Goal: Task Accomplishment & Management: Manage account settings

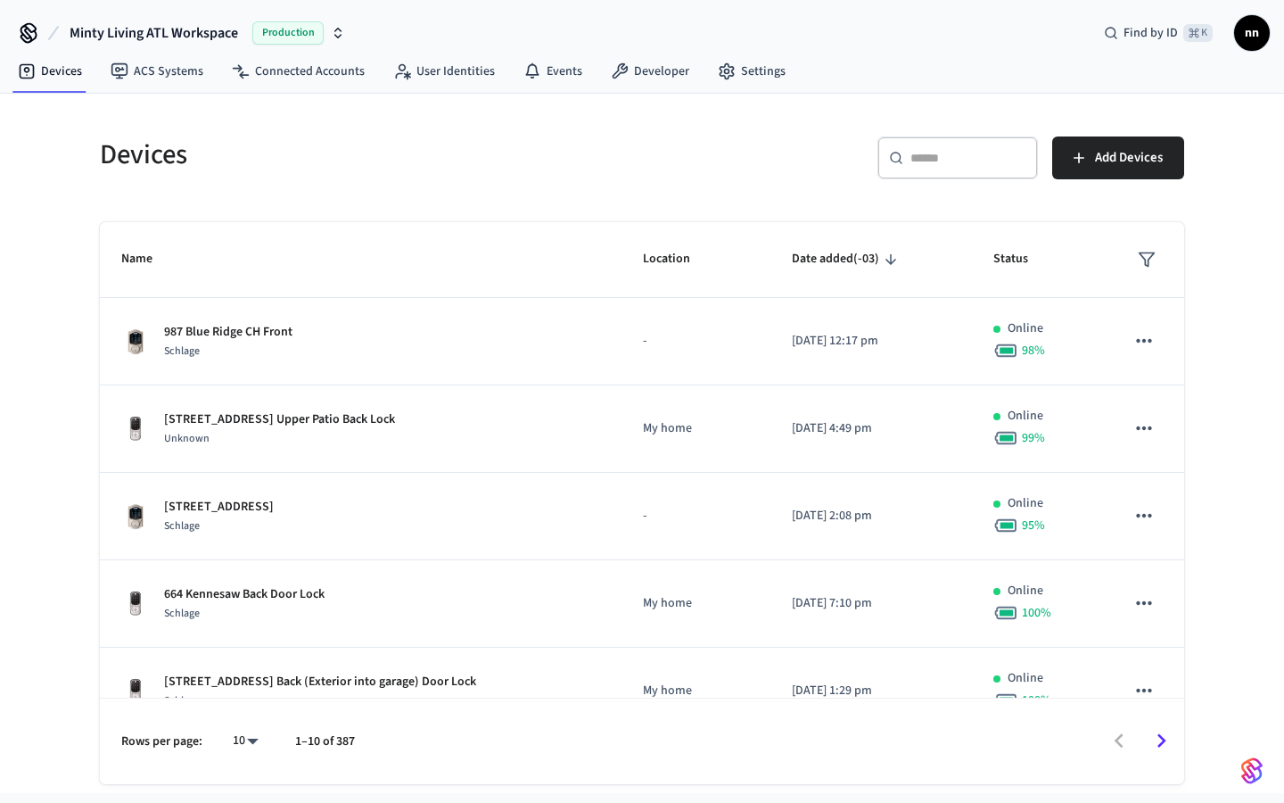
click at [925, 169] on div "​ ​" at bounding box center [958, 157] width 161 height 43
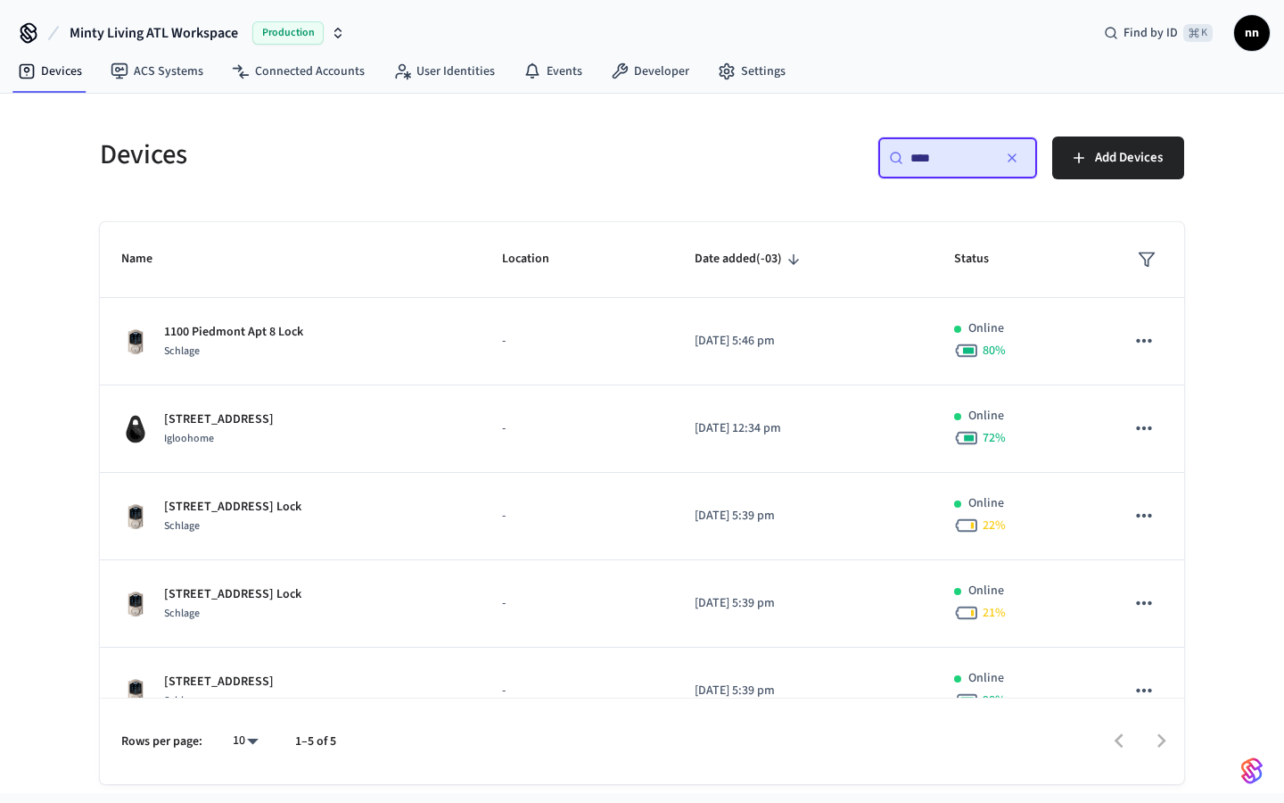
type input "****"
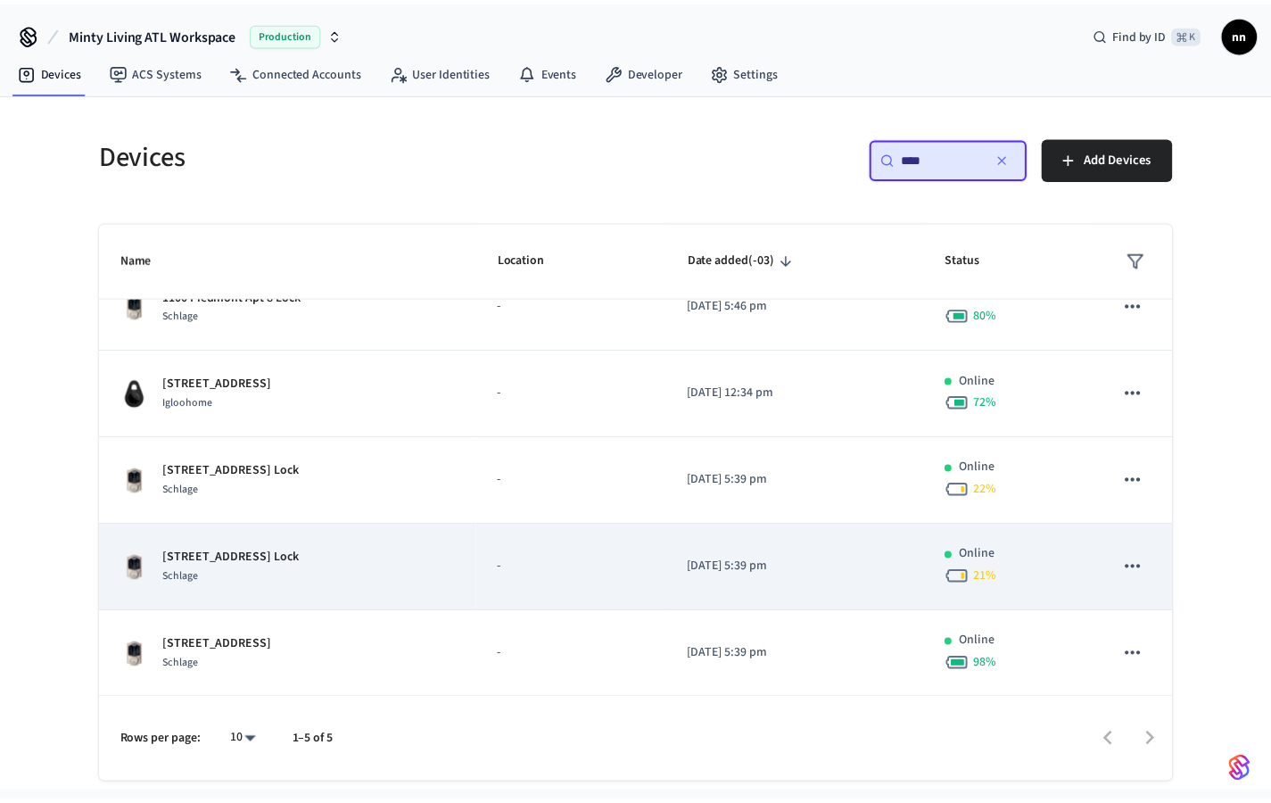
scroll to position [37, 0]
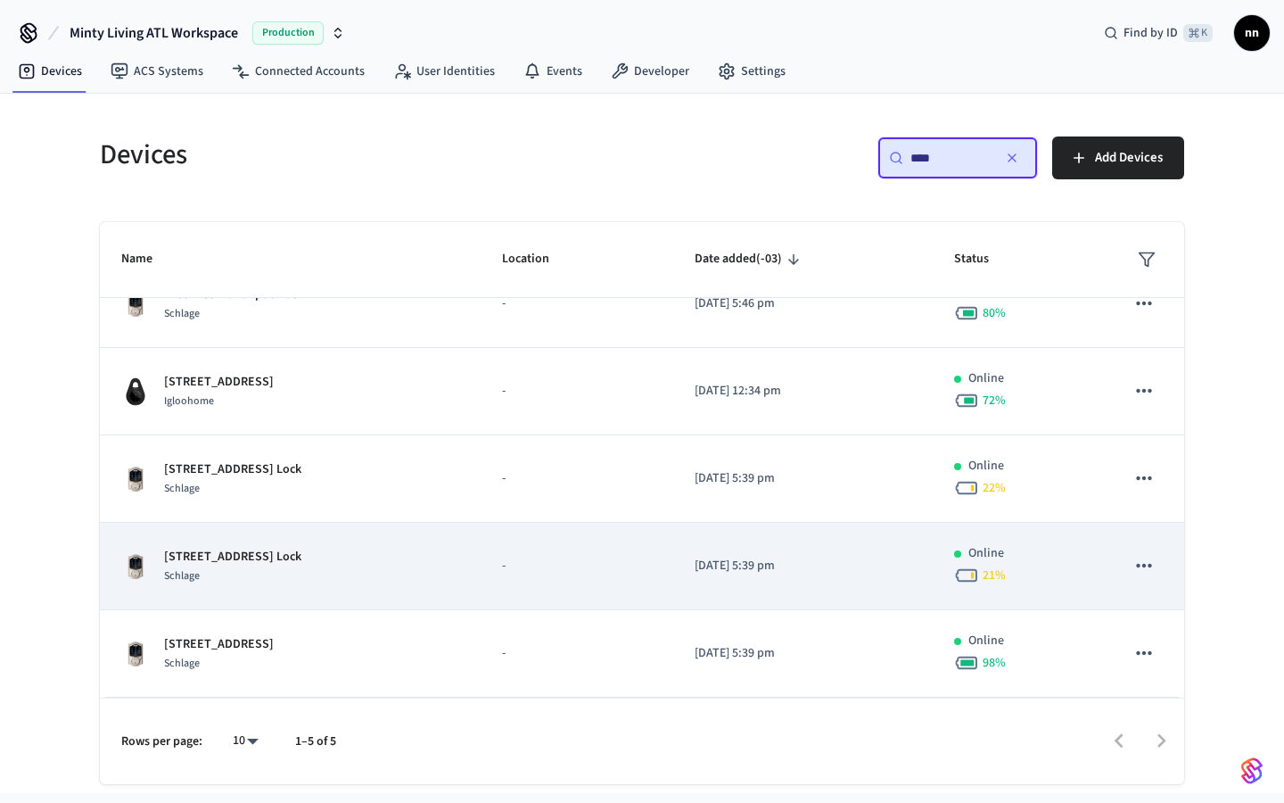
click at [264, 554] on p "[STREET_ADDRESS] Lock" at bounding box center [232, 557] width 137 height 19
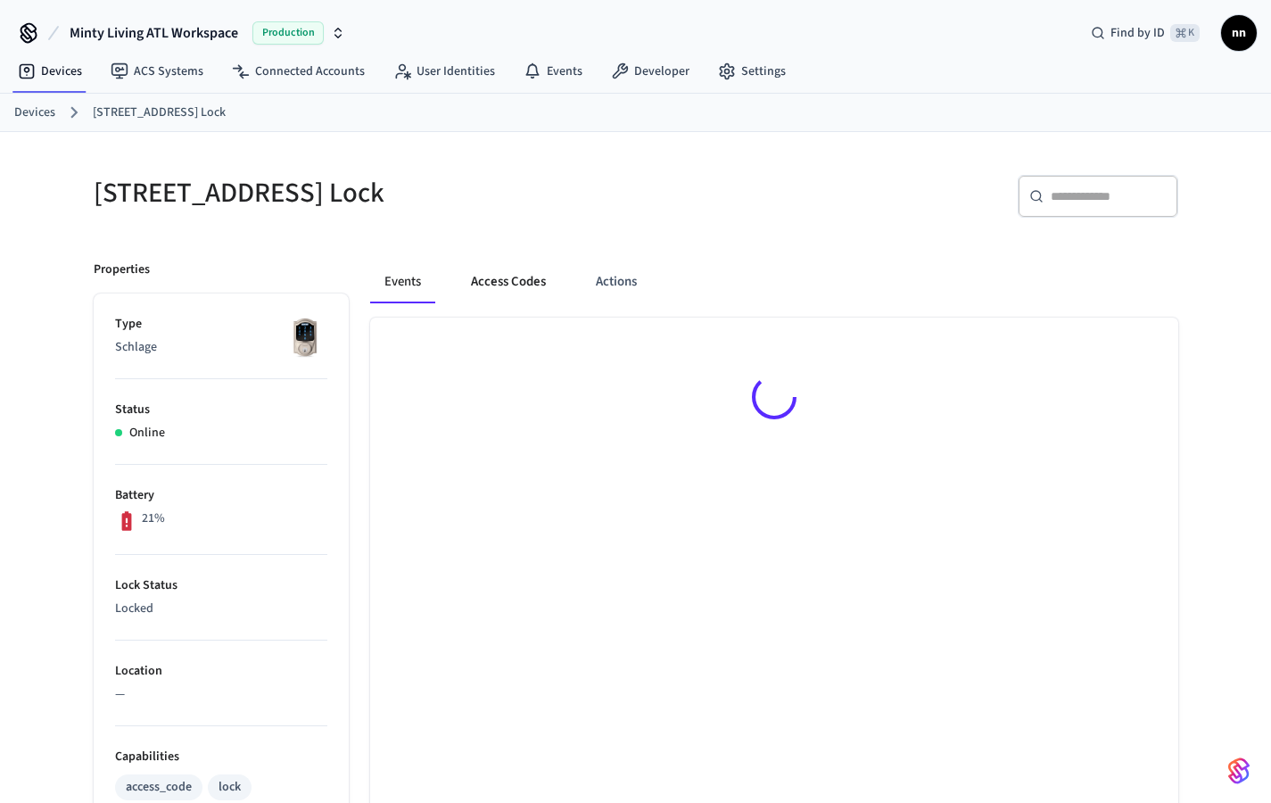
click at [539, 279] on button "Access Codes" at bounding box center [508, 281] width 103 height 43
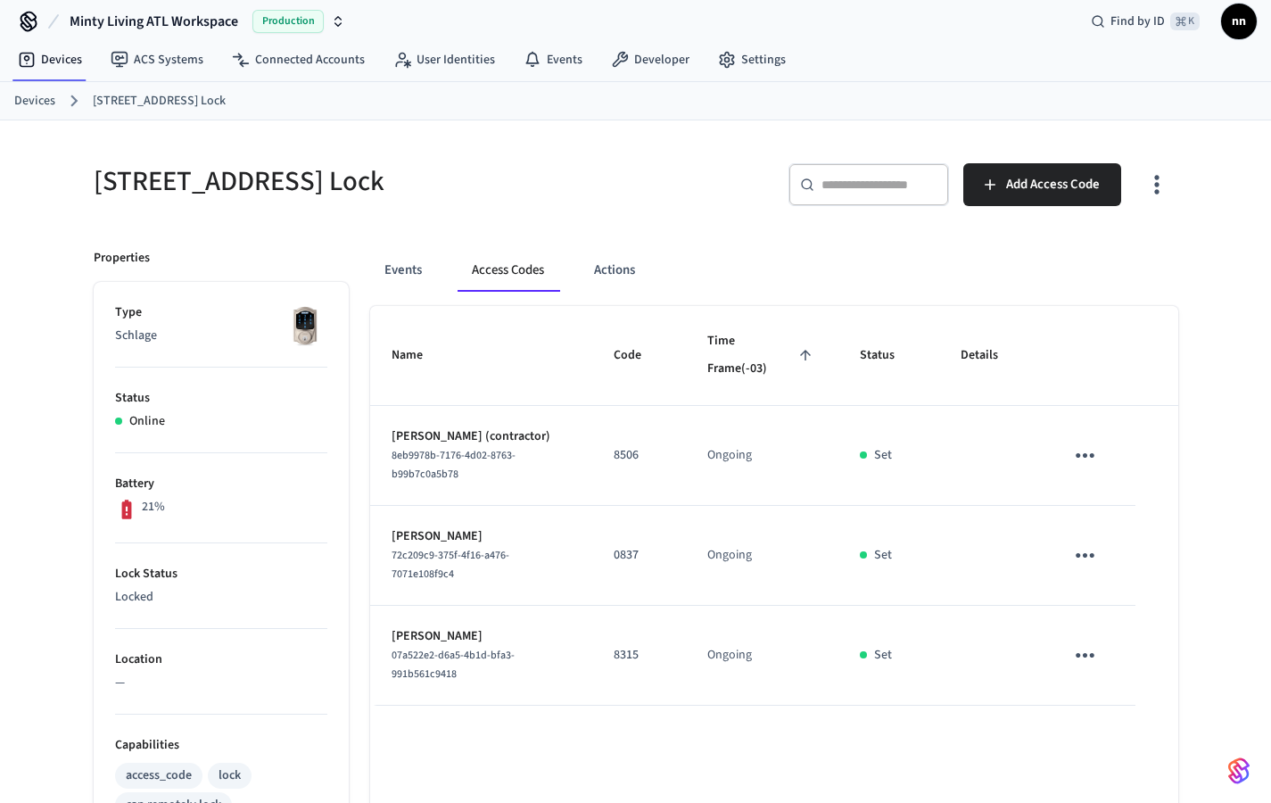
scroll to position [28, 0]
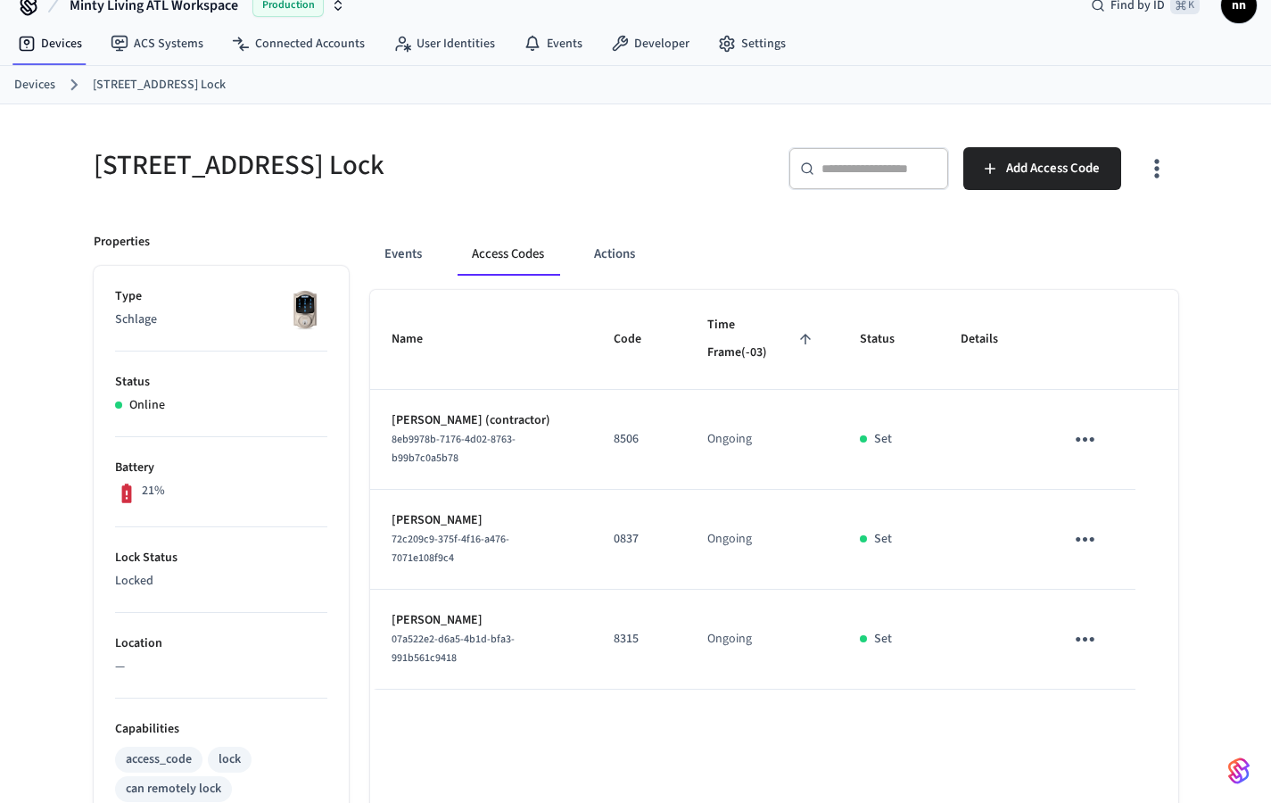
click at [25, 81] on link "Devices" at bounding box center [34, 85] width 41 height 19
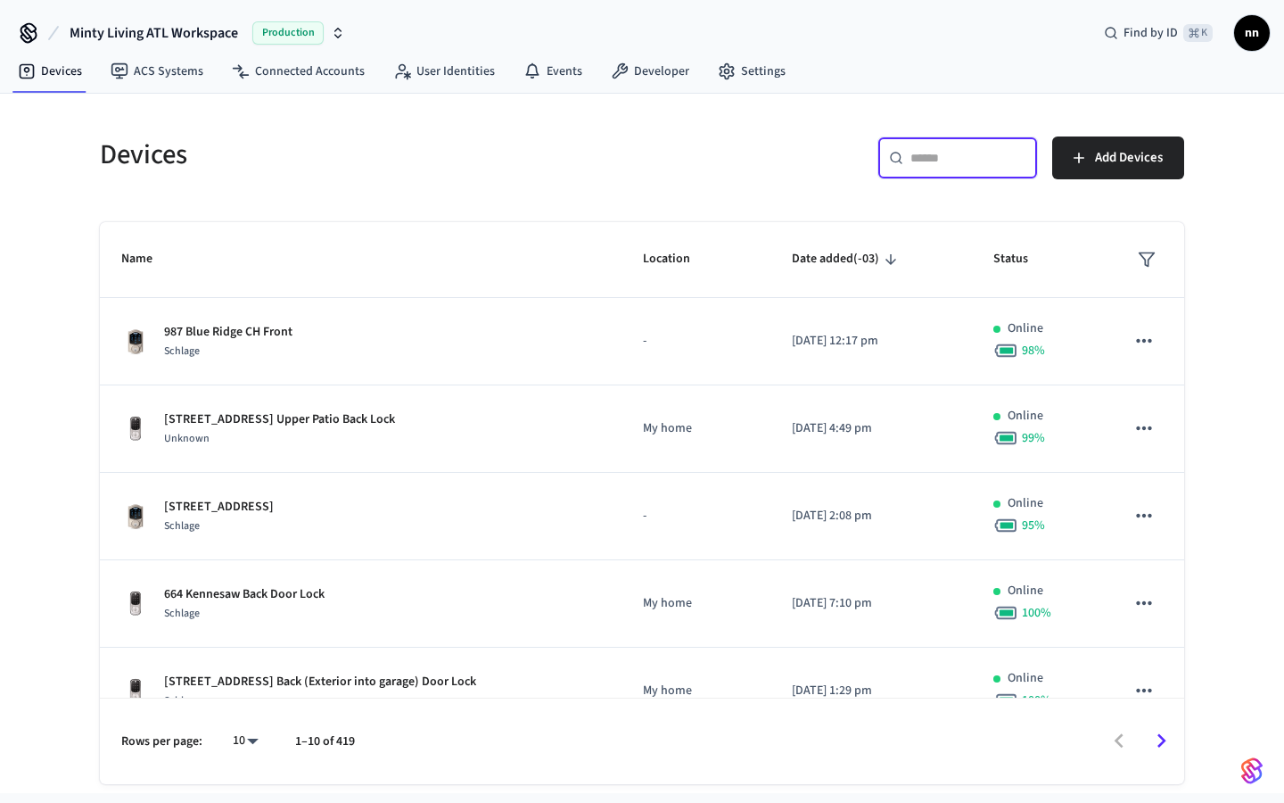
click at [951, 166] on input "text" at bounding box center [969, 158] width 116 height 18
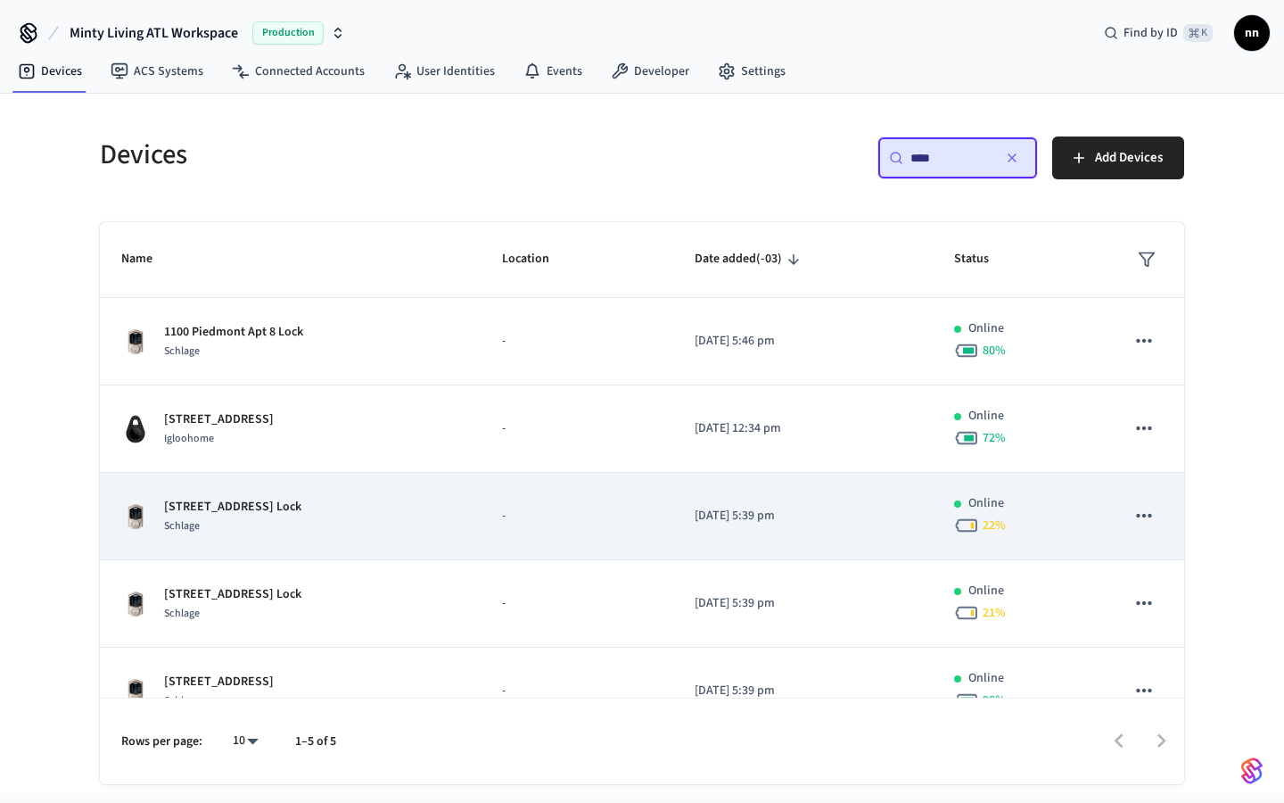
type input "****"
click at [339, 517] on div "1100 Piedmont Apt 10 Lock Schlage" at bounding box center [290, 516] width 338 height 37
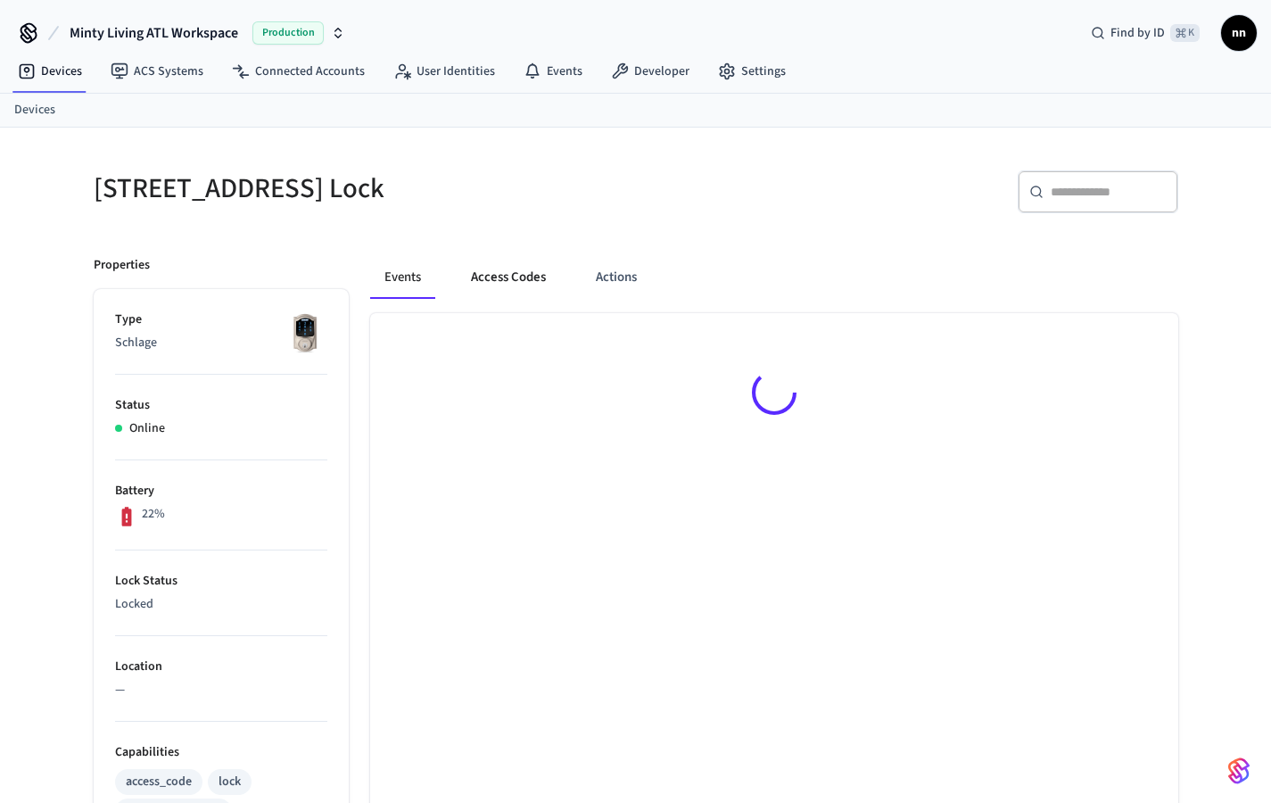
click at [489, 283] on button "Access Codes" at bounding box center [508, 277] width 103 height 43
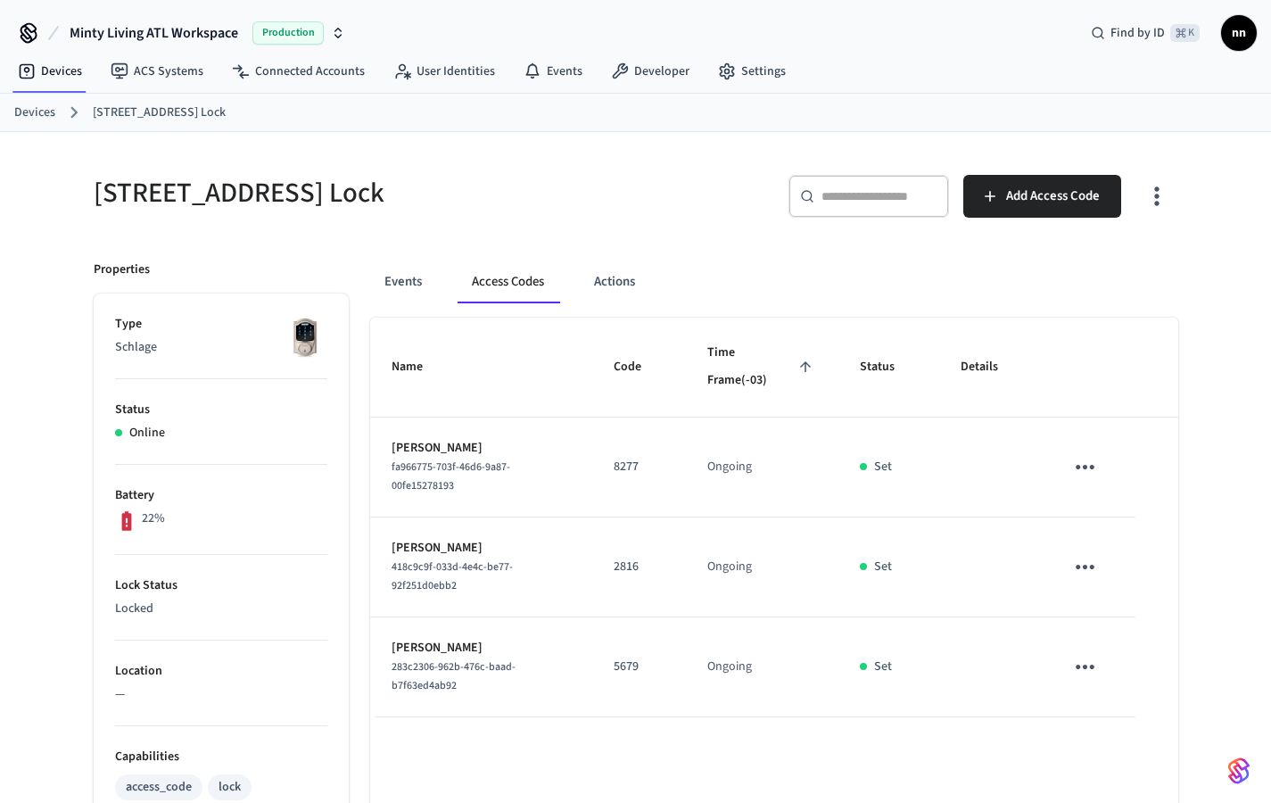
click at [34, 117] on link "Devices" at bounding box center [34, 112] width 41 height 19
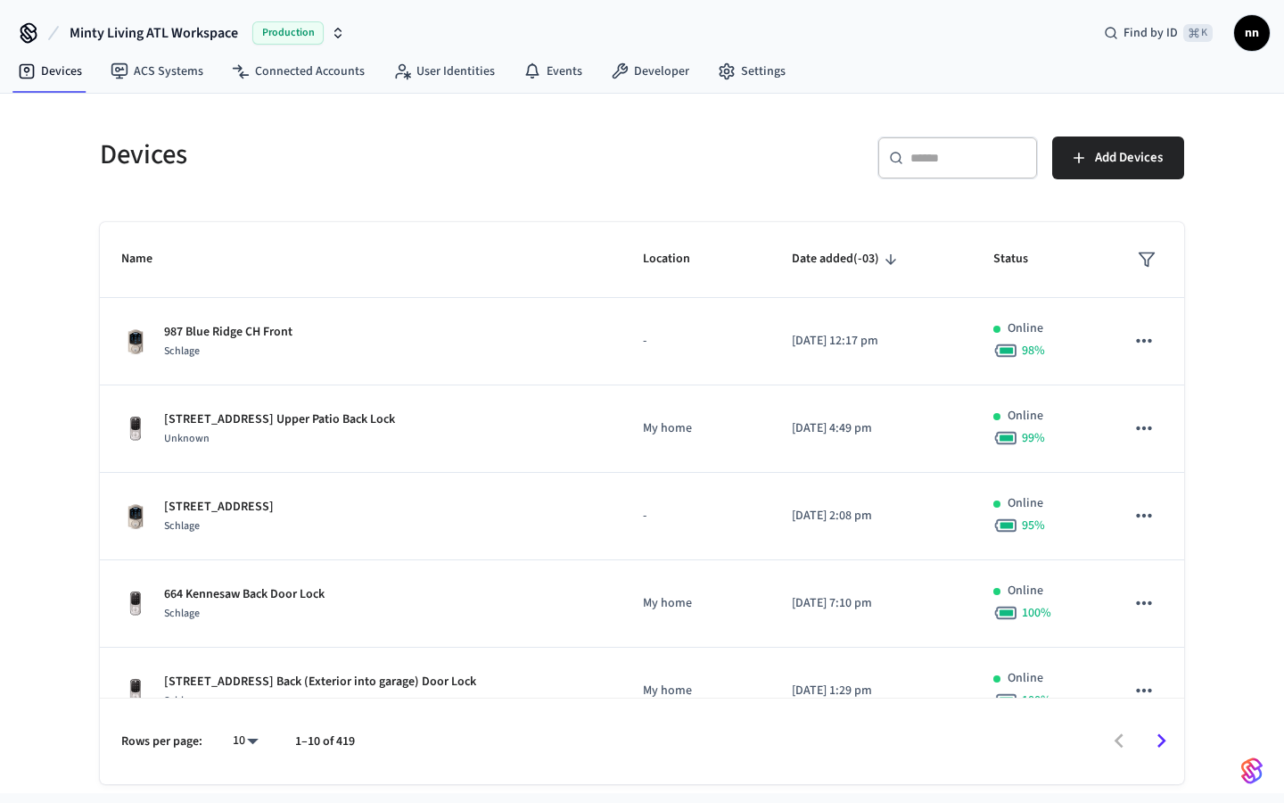
click at [890, 166] on div "​ ​" at bounding box center [958, 157] width 161 height 43
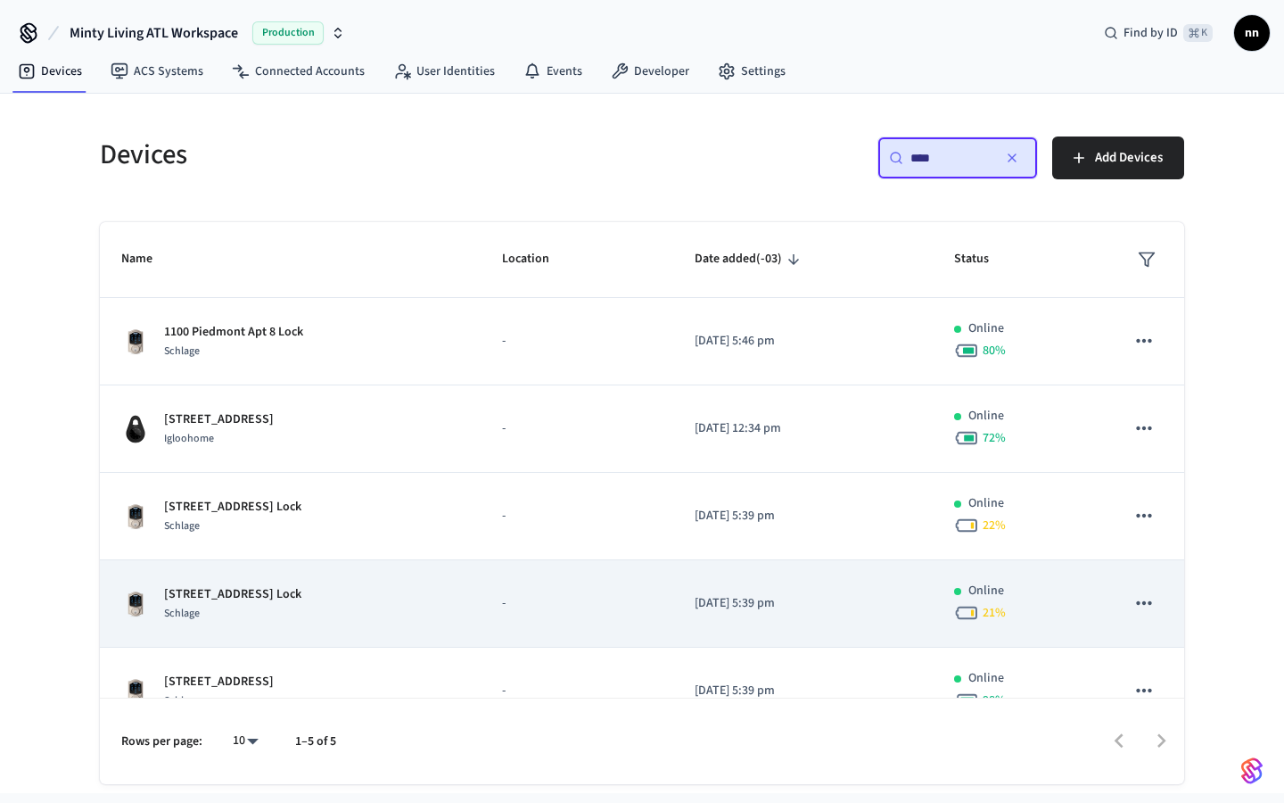
type input "****"
click at [601, 590] on td "-" at bounding box center [577, 603] width 192 height 87
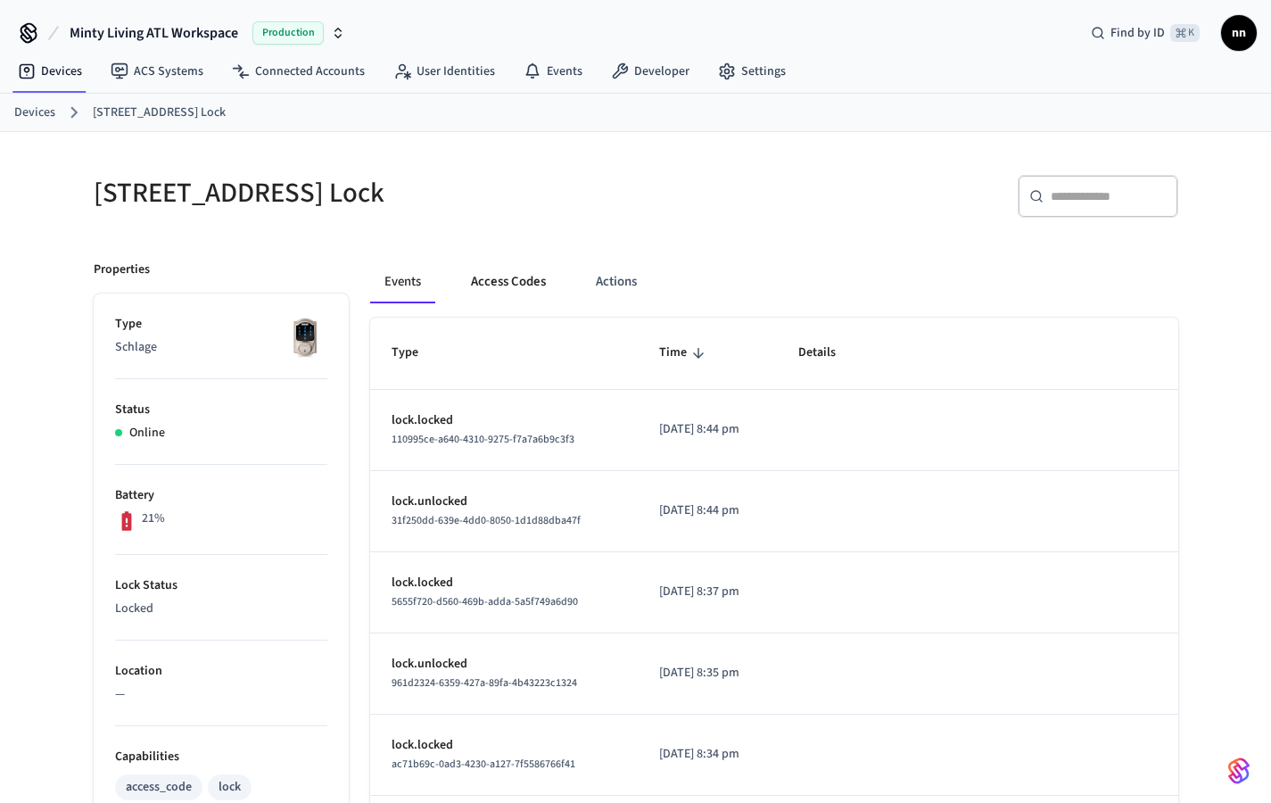
click at [507, 286] on button "Access Codes" at bounding box center [508, 281] width 103 height 43
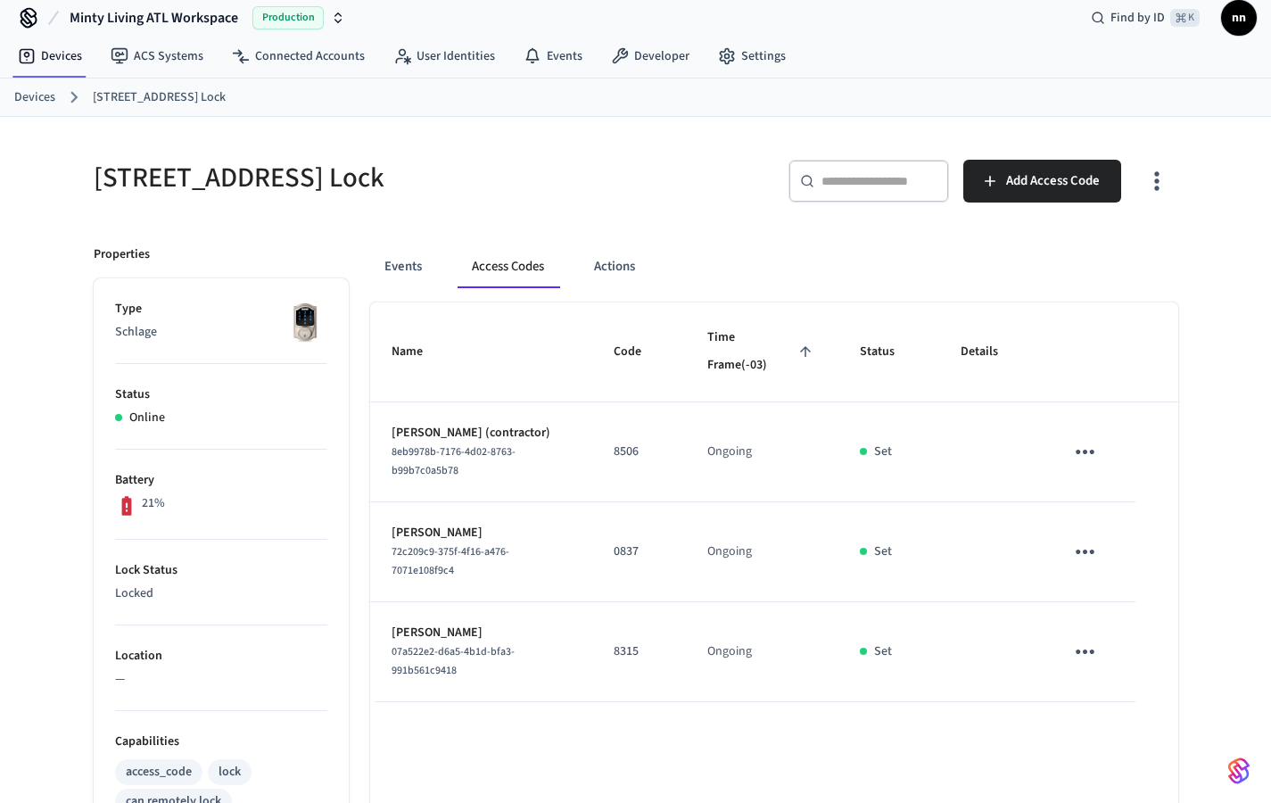
scroll to position [20, 0]
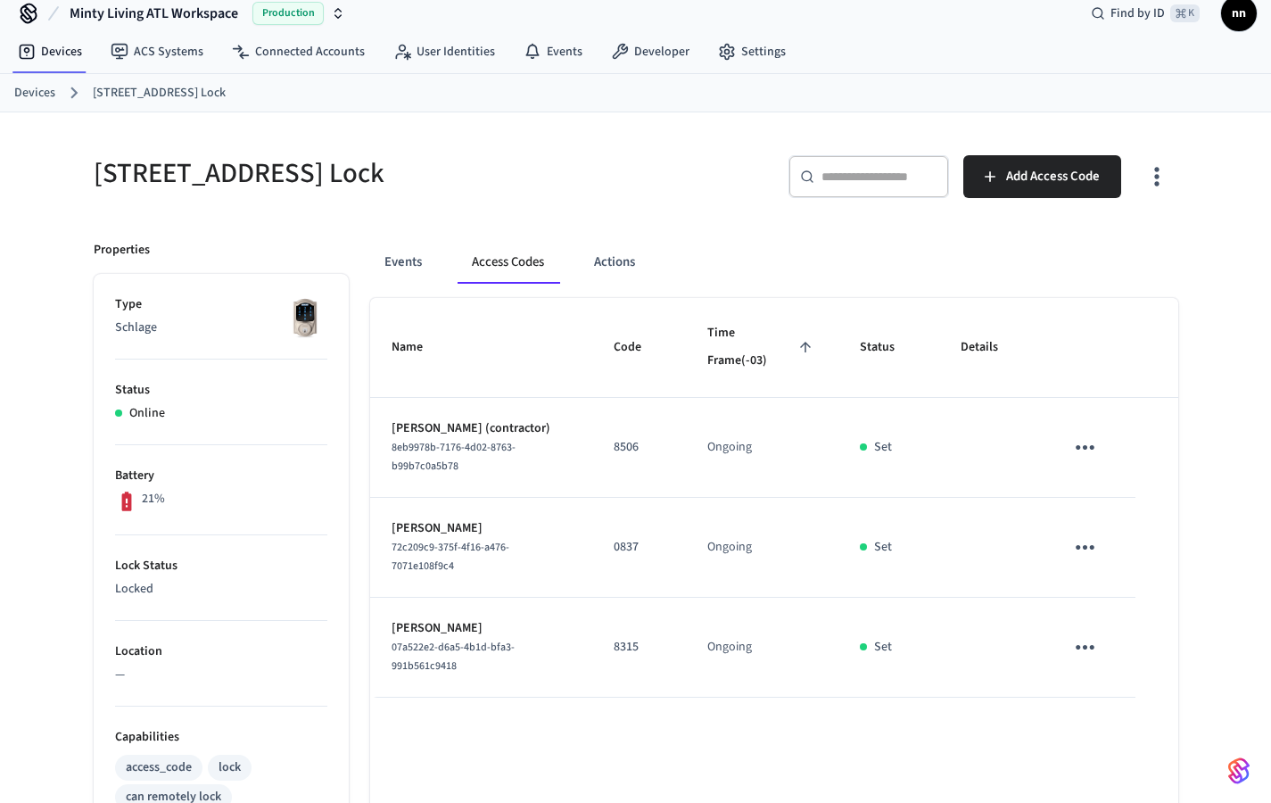
click at [60, 101] on ol "Devices 1100 Piedmont Apt 9 Lock" at bounding box center [642, 92] width 1257 height 23
click at [36, 90] on link "Devices" at bounding box center [34, 93] width 41 height 19
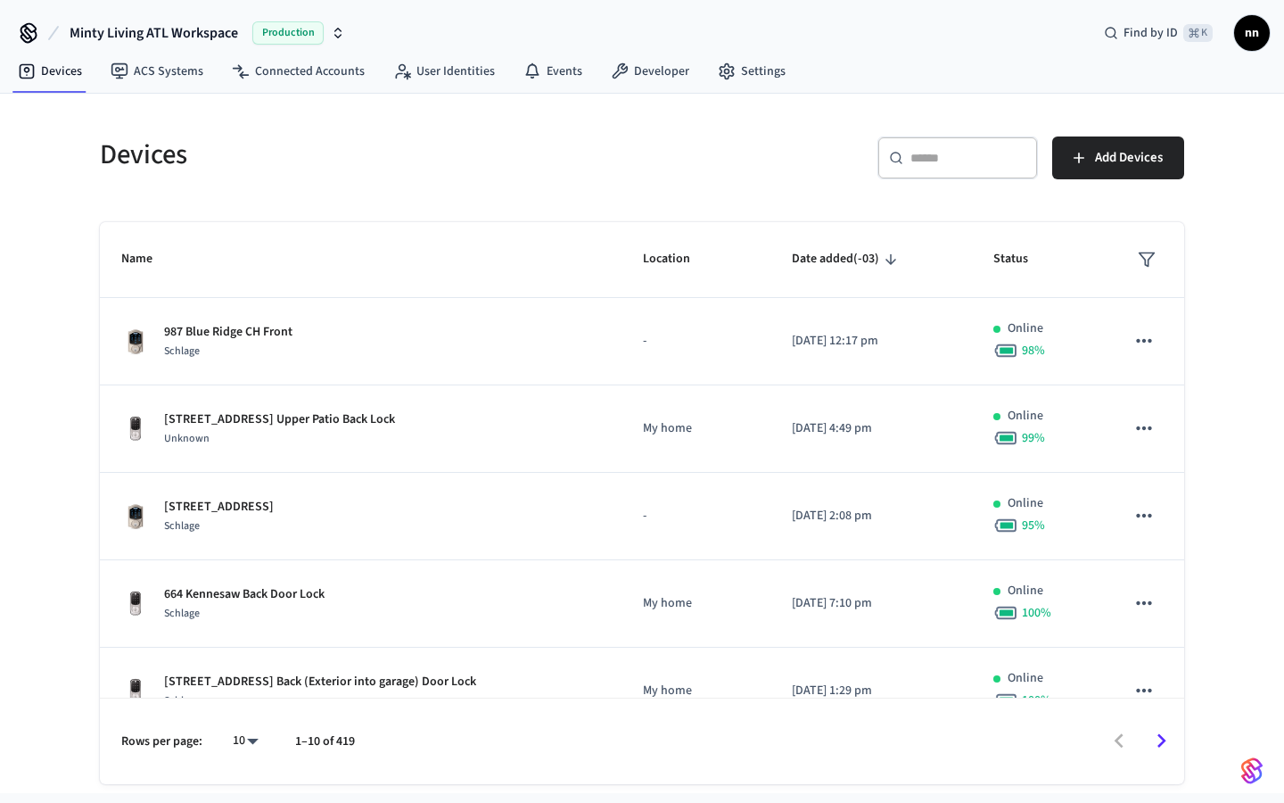
click at [903, 166] on div "​ ​" at bounding box center [958, 157] width 161 height 43
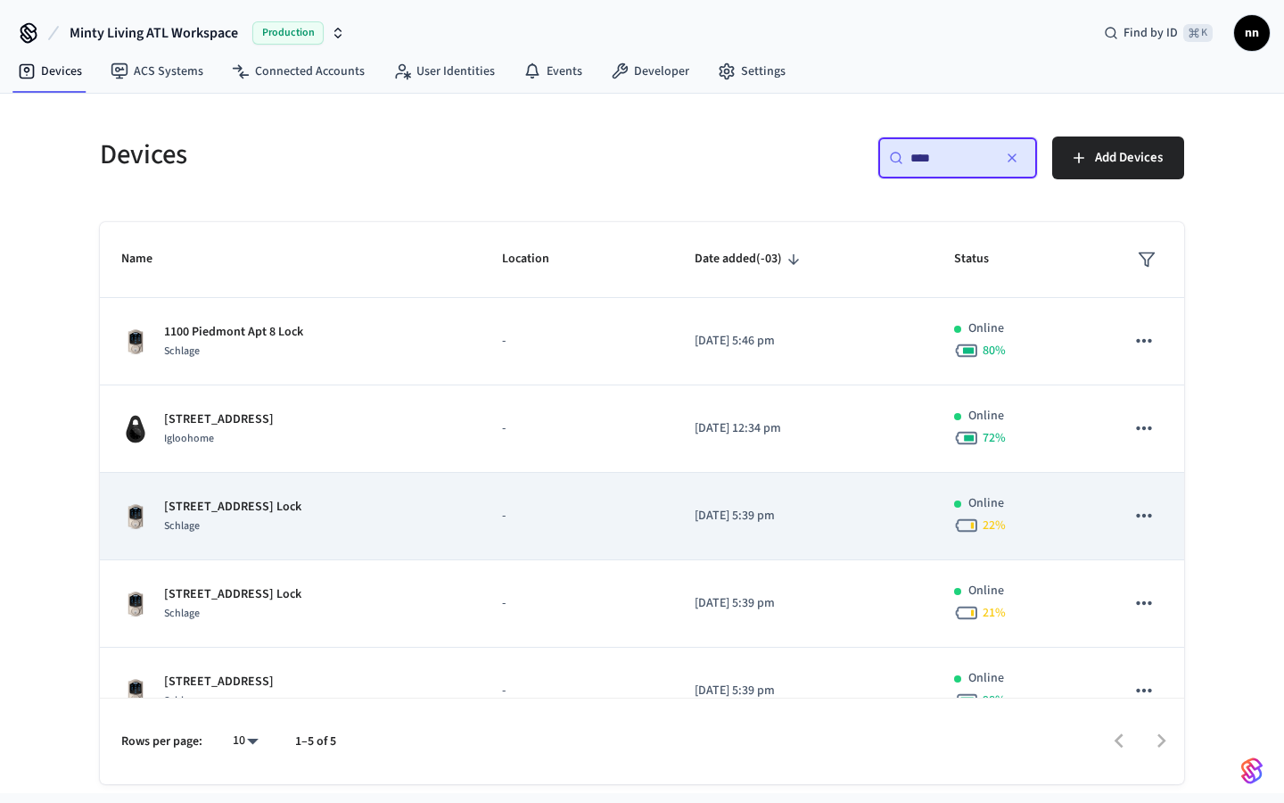
type input "****"
click at [322, 530] on div "1100 Piedmont Apt 10 Lock Schlage" at bounding box center [290, 516] width 338 height 37
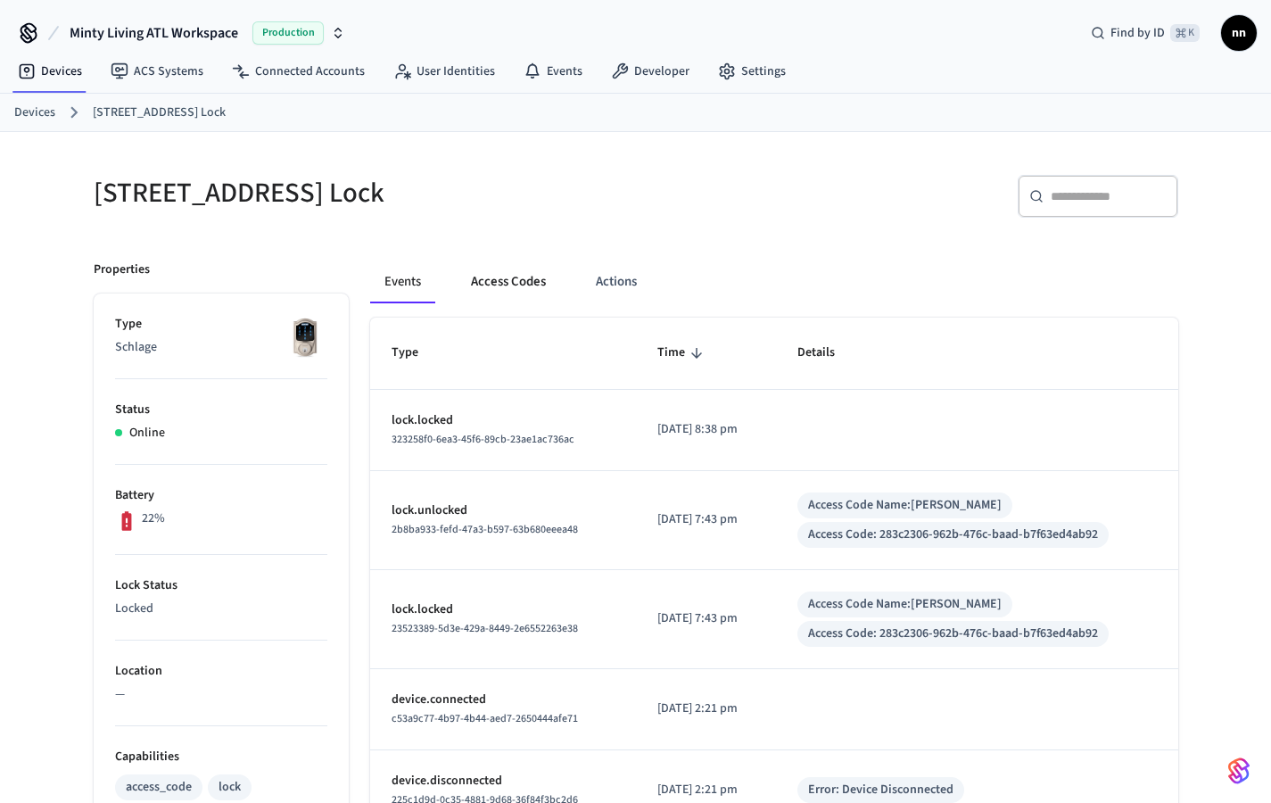
drag, startPoint x: 491, startPoint y: 270, endPoint x: 499, endPoint y: 282, distance: 14.1
click at [499, 282] on button "Access Codes" at bounding box center [508, 281] width 103 height 43
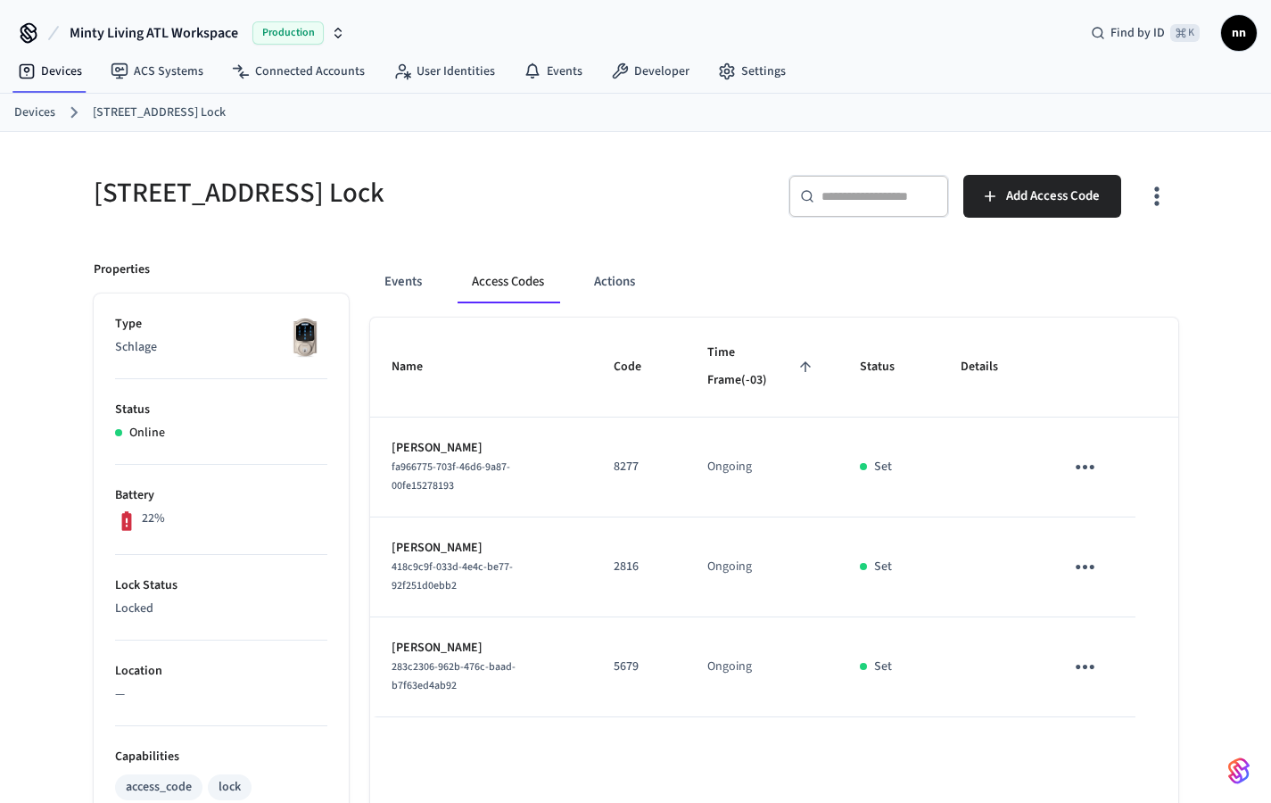
click at [40, 125] on div "Devices 1100 Piedmont Apt 10 Lock" at bounding box center [635, 113] width 1271 height 38
click at [38, 117] on link "Devices" at bounding box center [34, 112] width 41 height 19
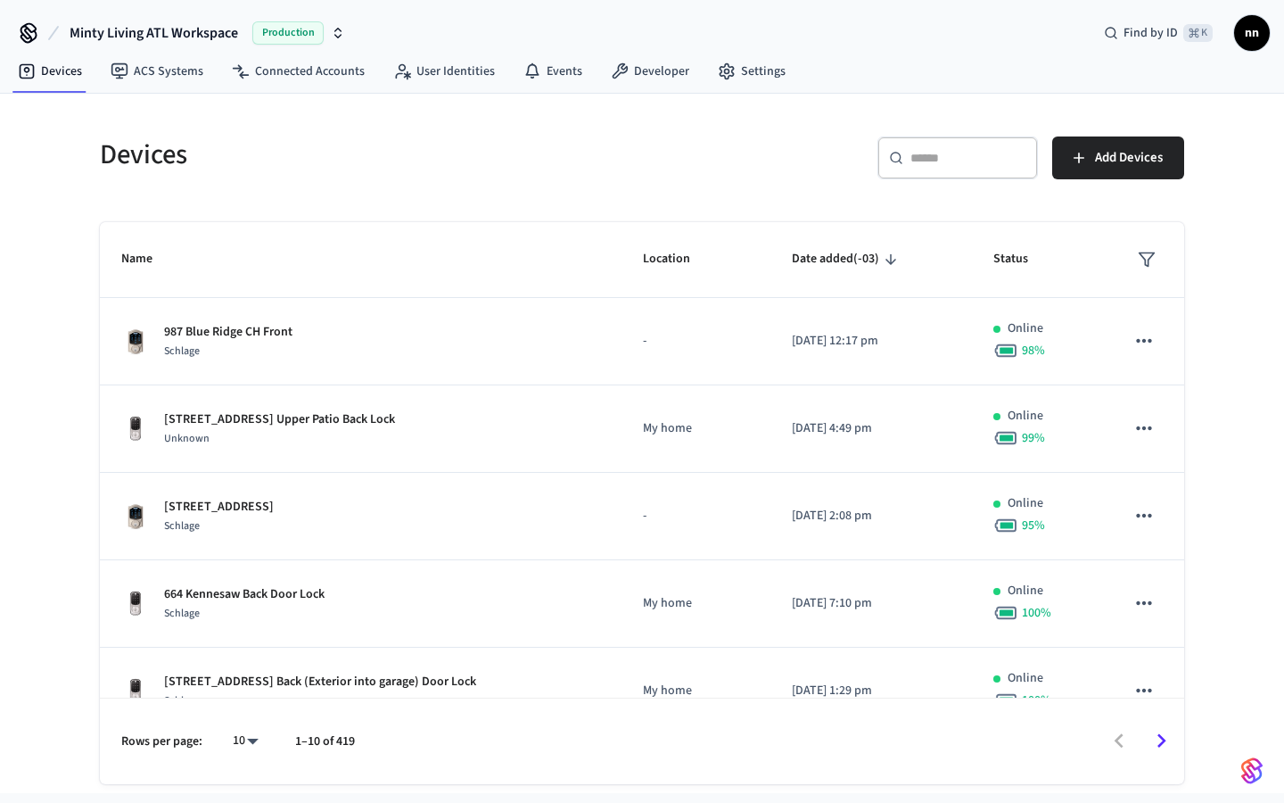
click at [941, 160] on input "text" at bounding box center [969, 158] width 116 height 18
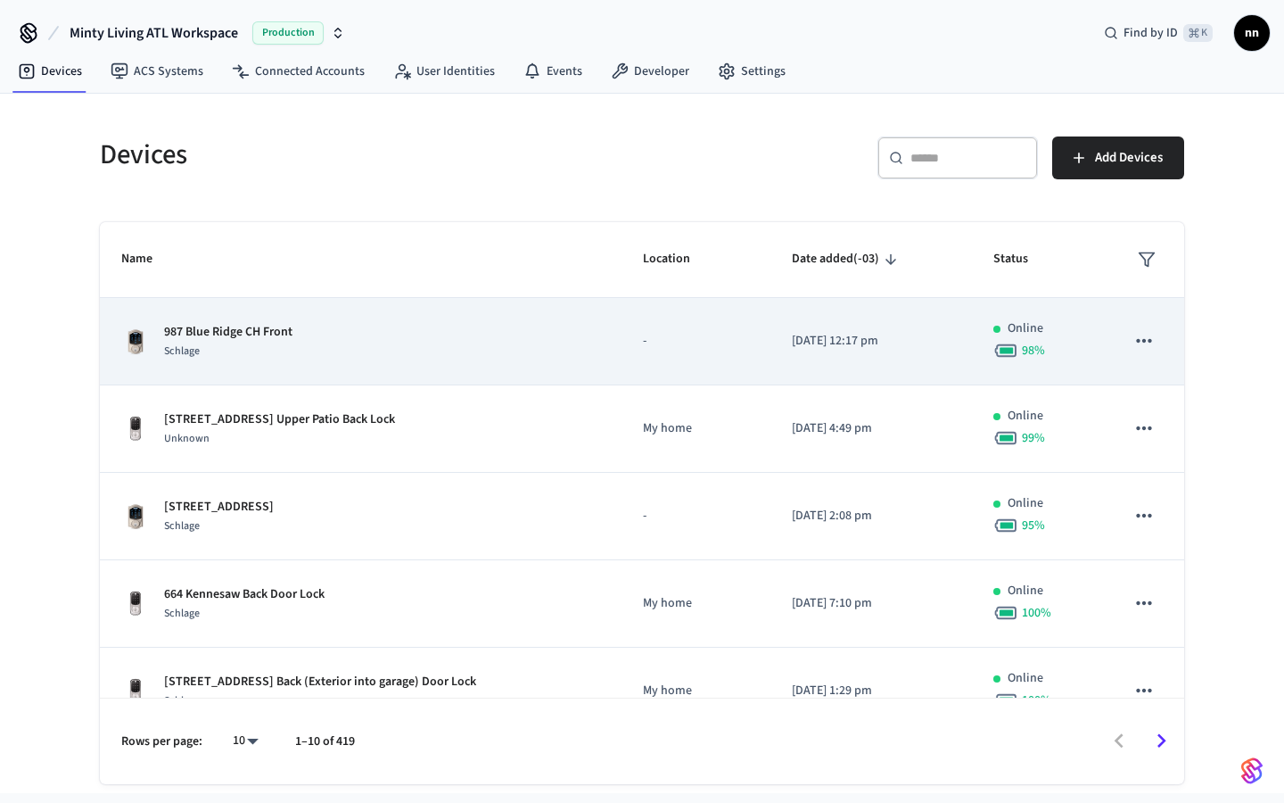
click at [682, 335] on p "-" at bounding box center [696, 341] width 106 height 19
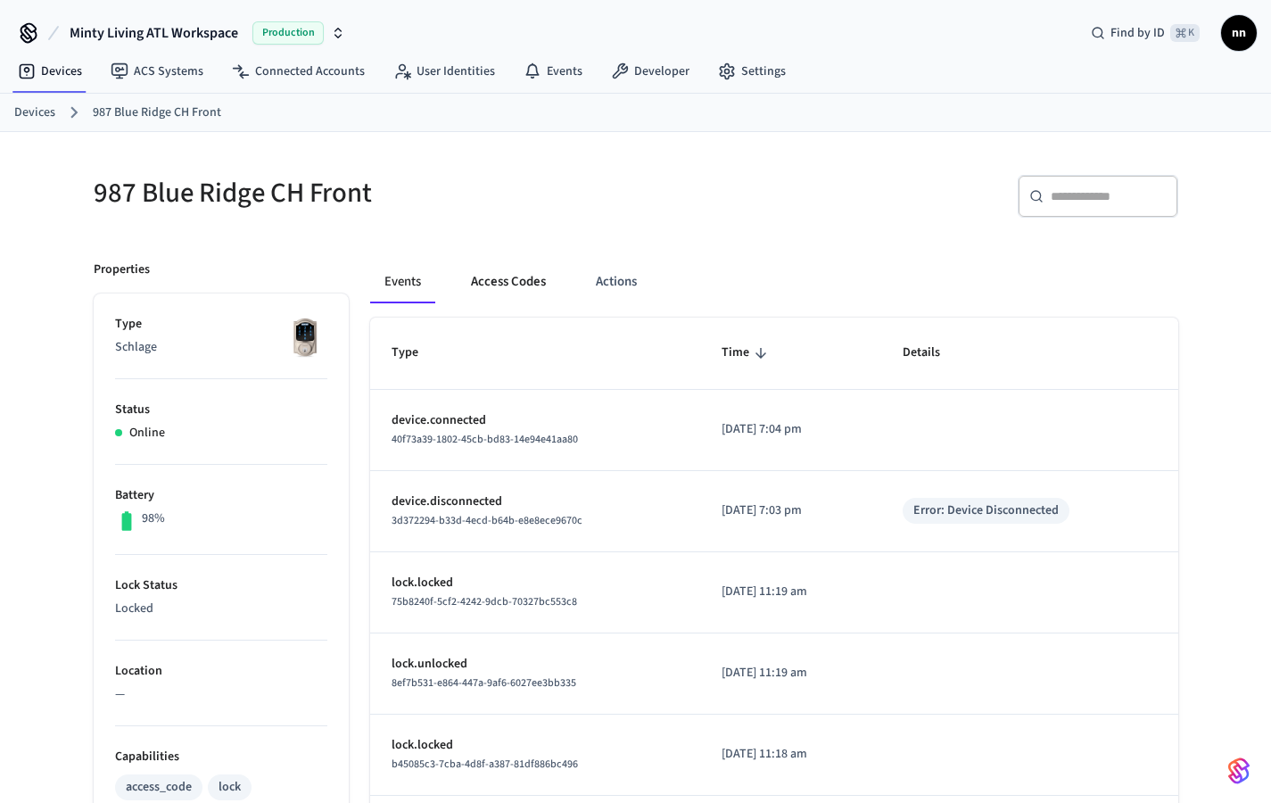
click at [507, 298] on button "Access Codes" at bounding box center [508, 281] width 103 height 43
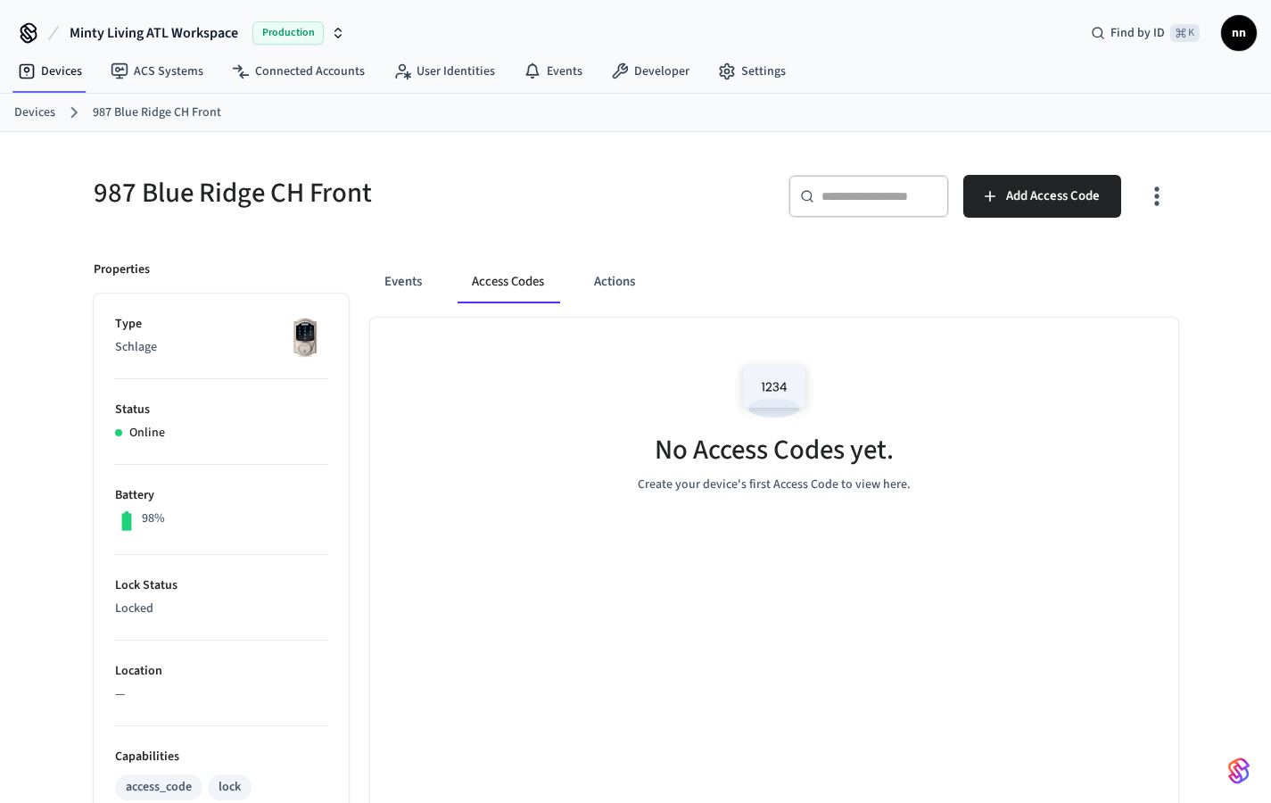
click at [506, 289] on button "Access Codes" at bounding box center [508, 281] width 101 height 43
click at [26, 120] on link "Devices" at bounding box center [34, 112] width 41 height 19
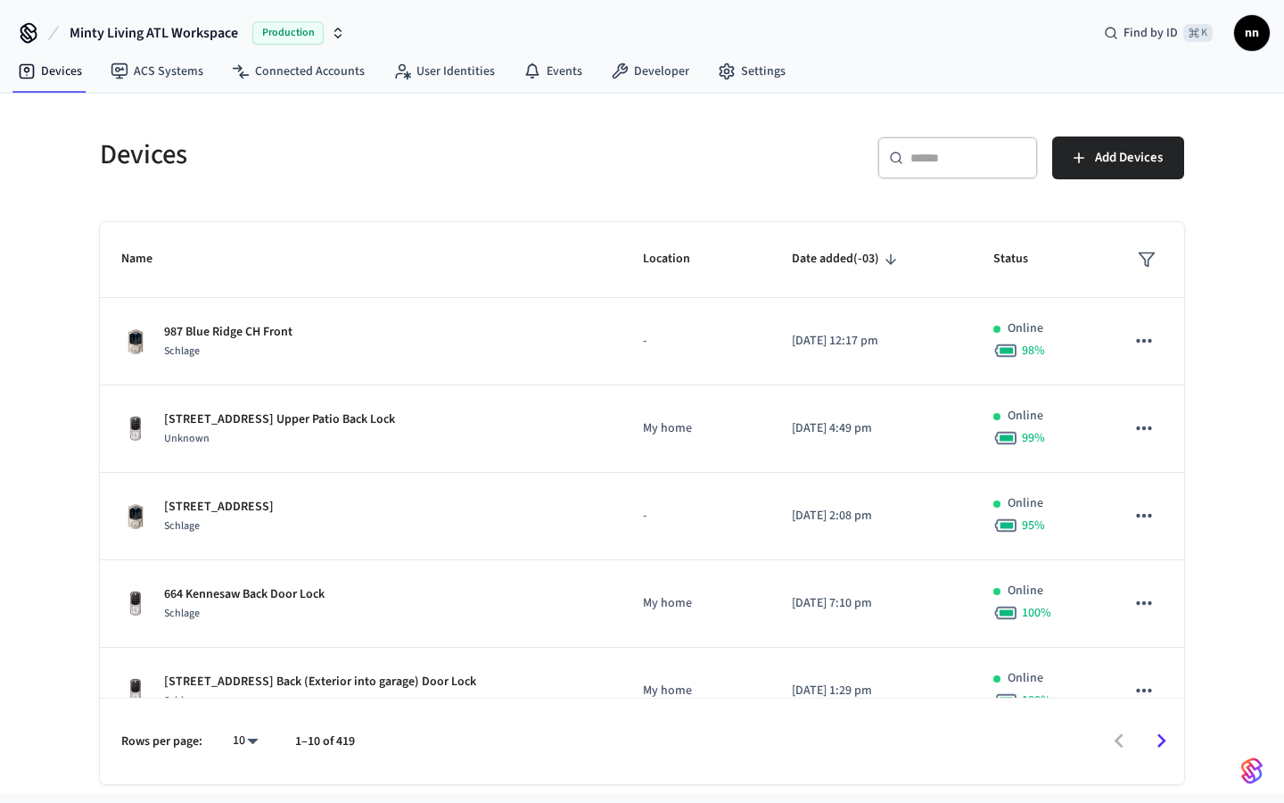
click at [915, 164] on input "text" at bounding box center [969, 158] width 116 height 18
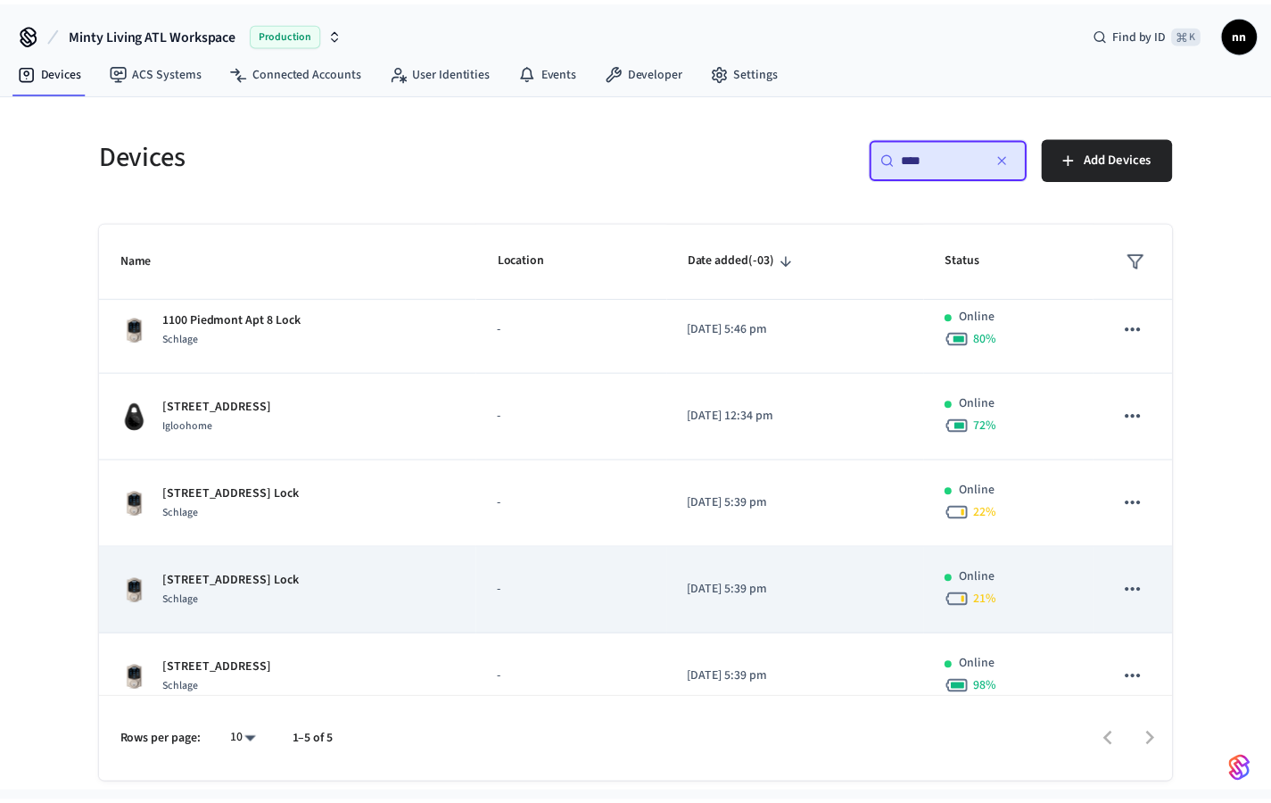
scroll to position [14, 0]
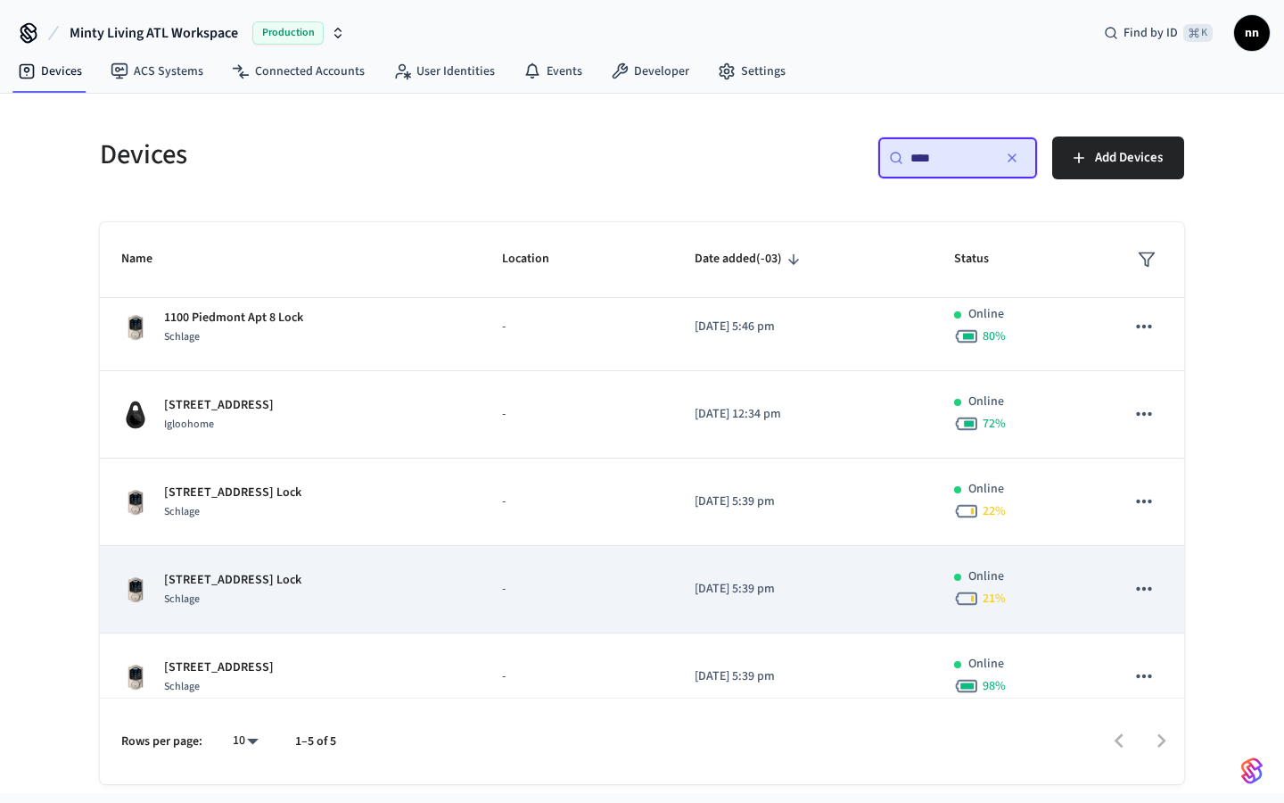
type input "****"
click at [364, 586] on div "1100 Piedmont Apt 9 Lock Schlage" at bounding box center [290, 589] width 338 height 37
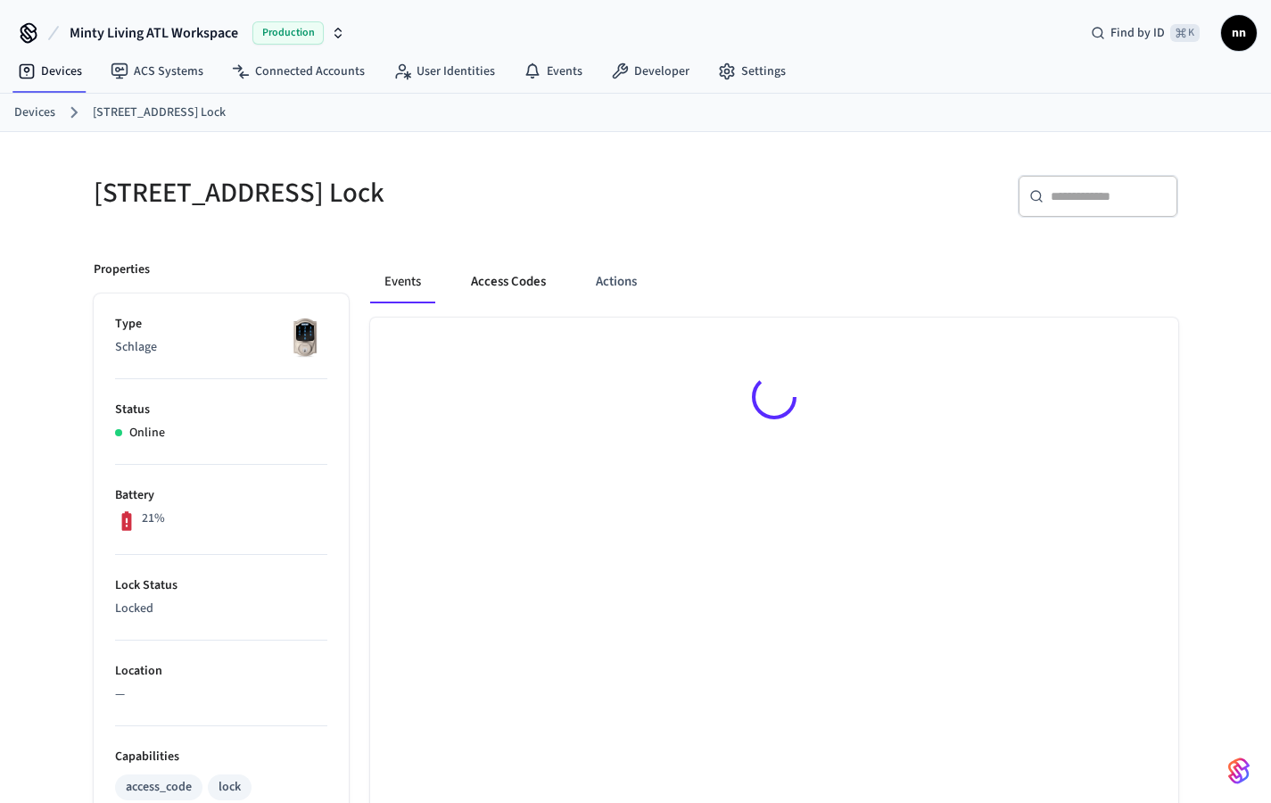
click at [529, 277] on button "Access Codes" at bounding box center [508, 281] width 103 height 43
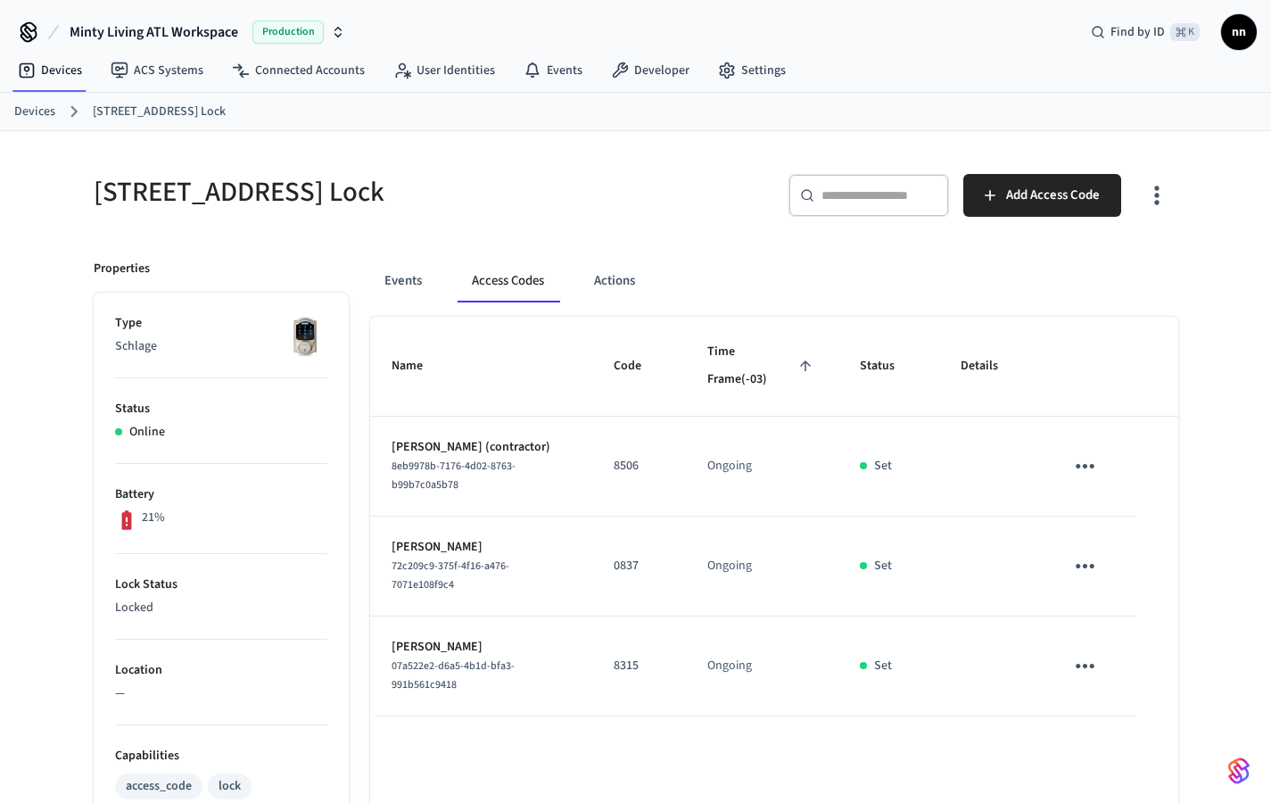
scroll to position [112, 0]
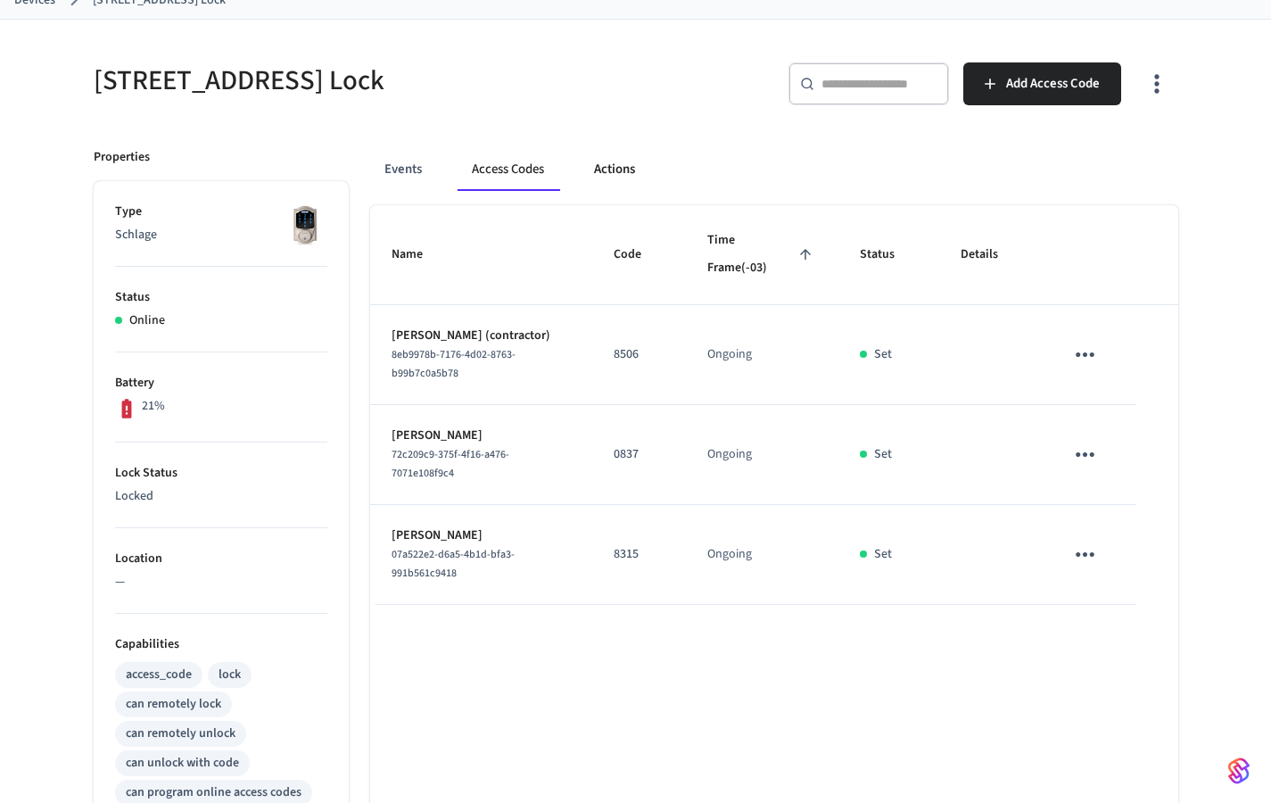
click at [608, 159] on button "Actions" at bounding box center [615, 169] width 70 height 43
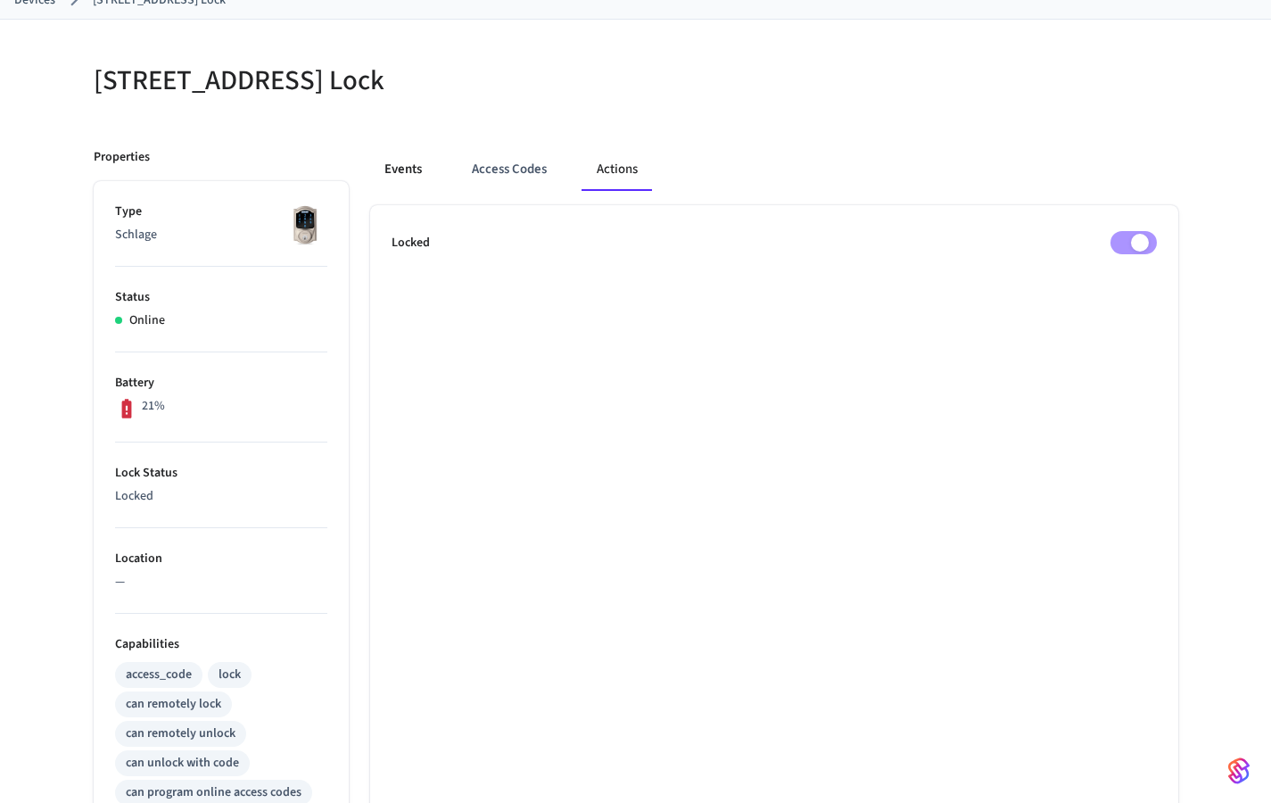
click at [423, 153] on button "Events" at bounding box center [403, 169] width 66 height 43
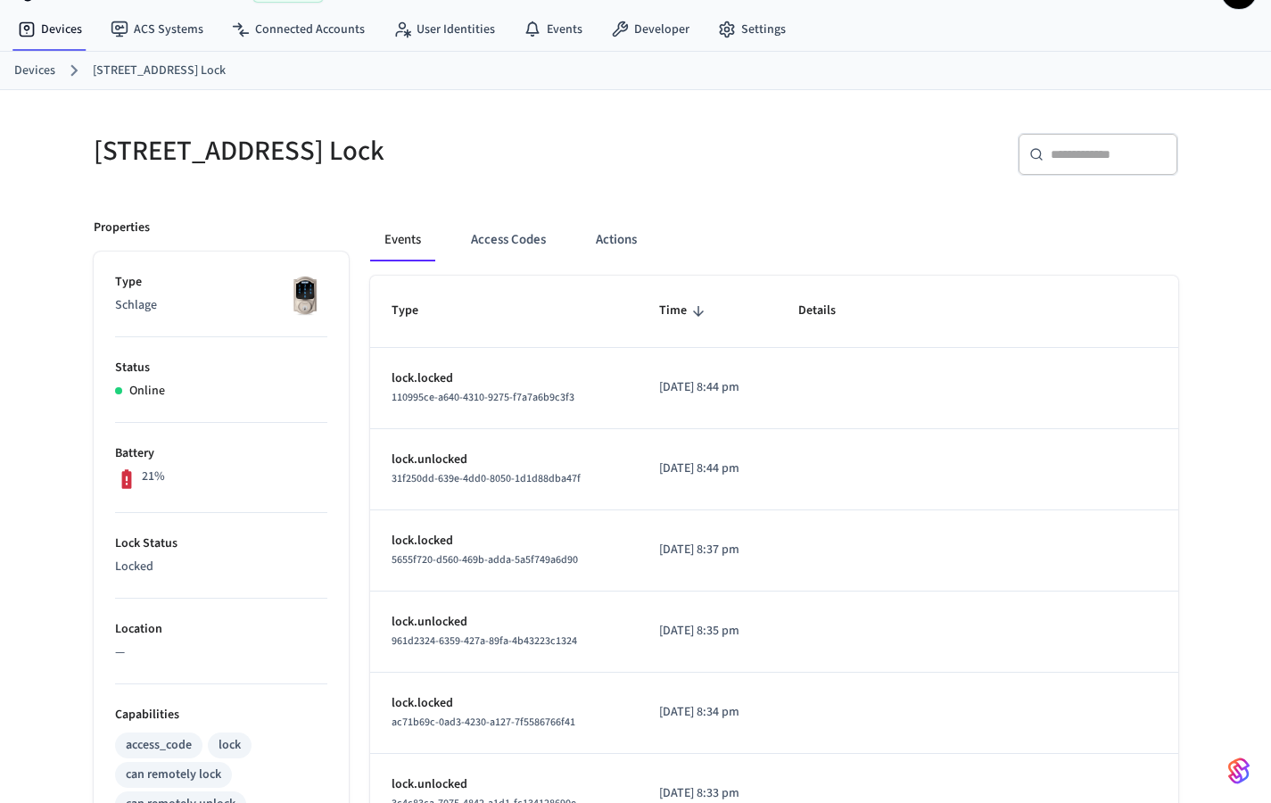
scroll to position [0, 0]
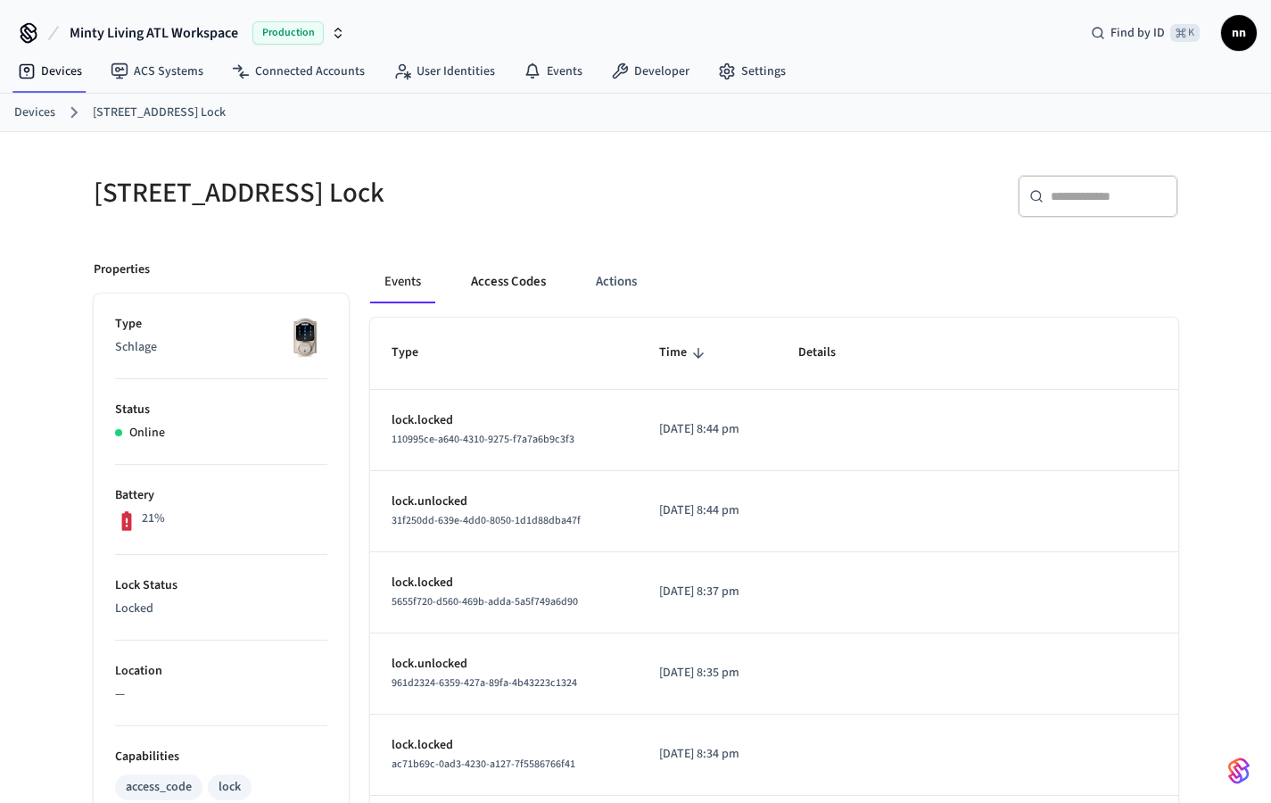
click at [499, 272] on button "Access Codes" at bounding box center [508, 281] width 103 height 43
